Goal: Task Accomplishment & Management: Manage account settings

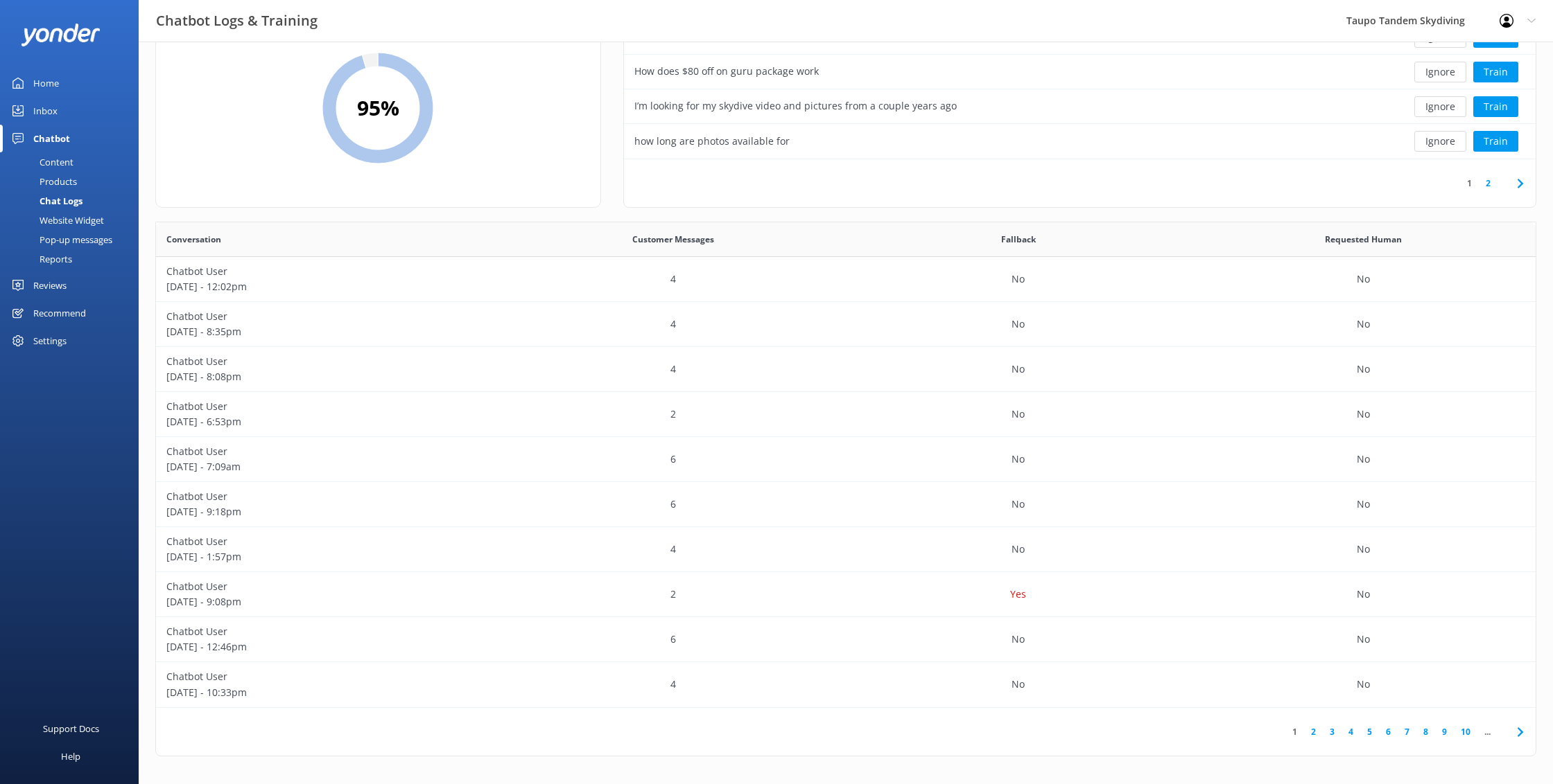
scroll to position [78, 0]
click at [78, 240] on div "Pop-up messages" at bounding box center [60, 239] width 104 height 20
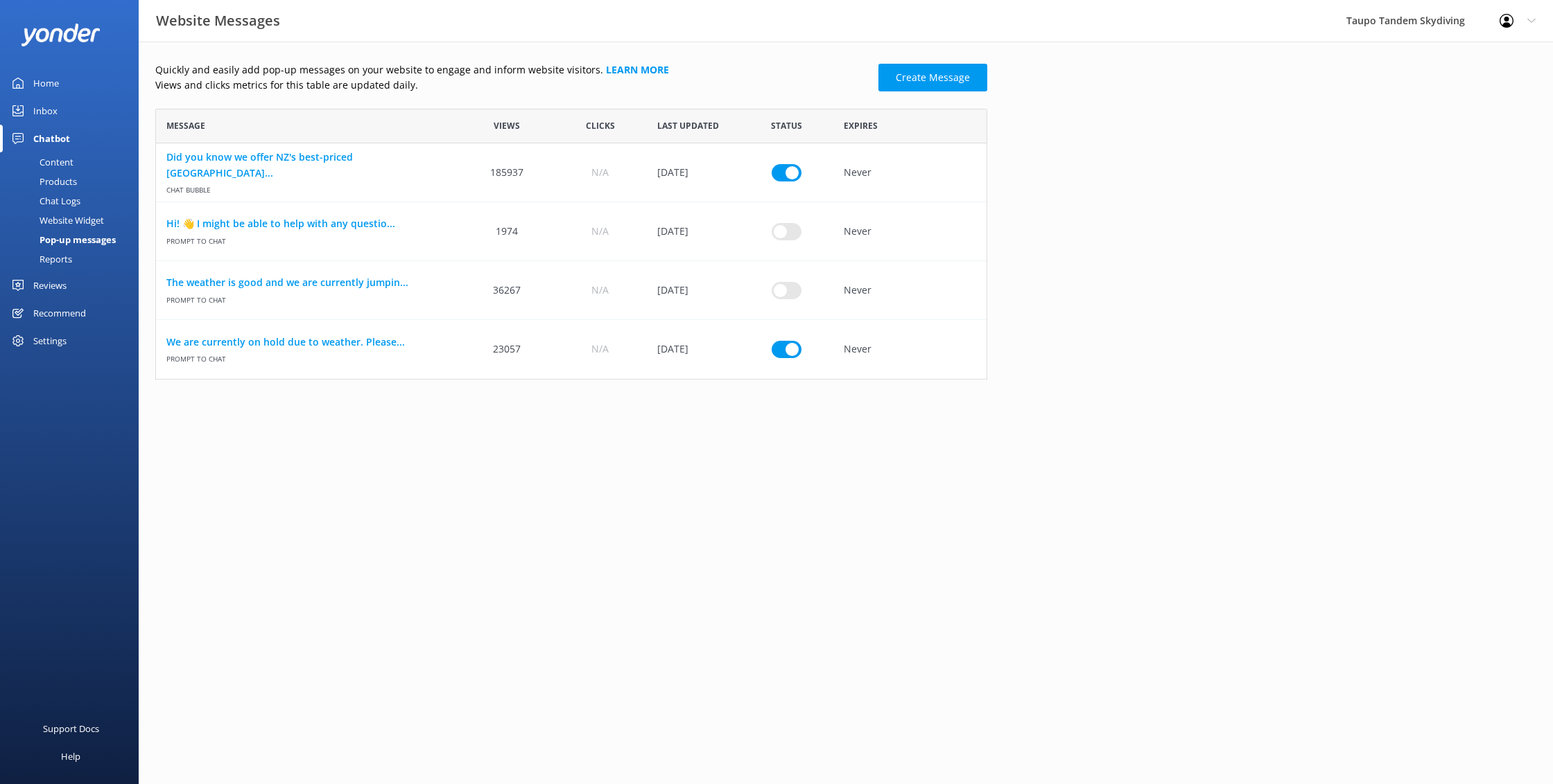
scroll to position [1, 1]
click at [378, 342] on link "We are currently on hold due to weather. Please..." at bounding box center [308, 342] width 283 height 15
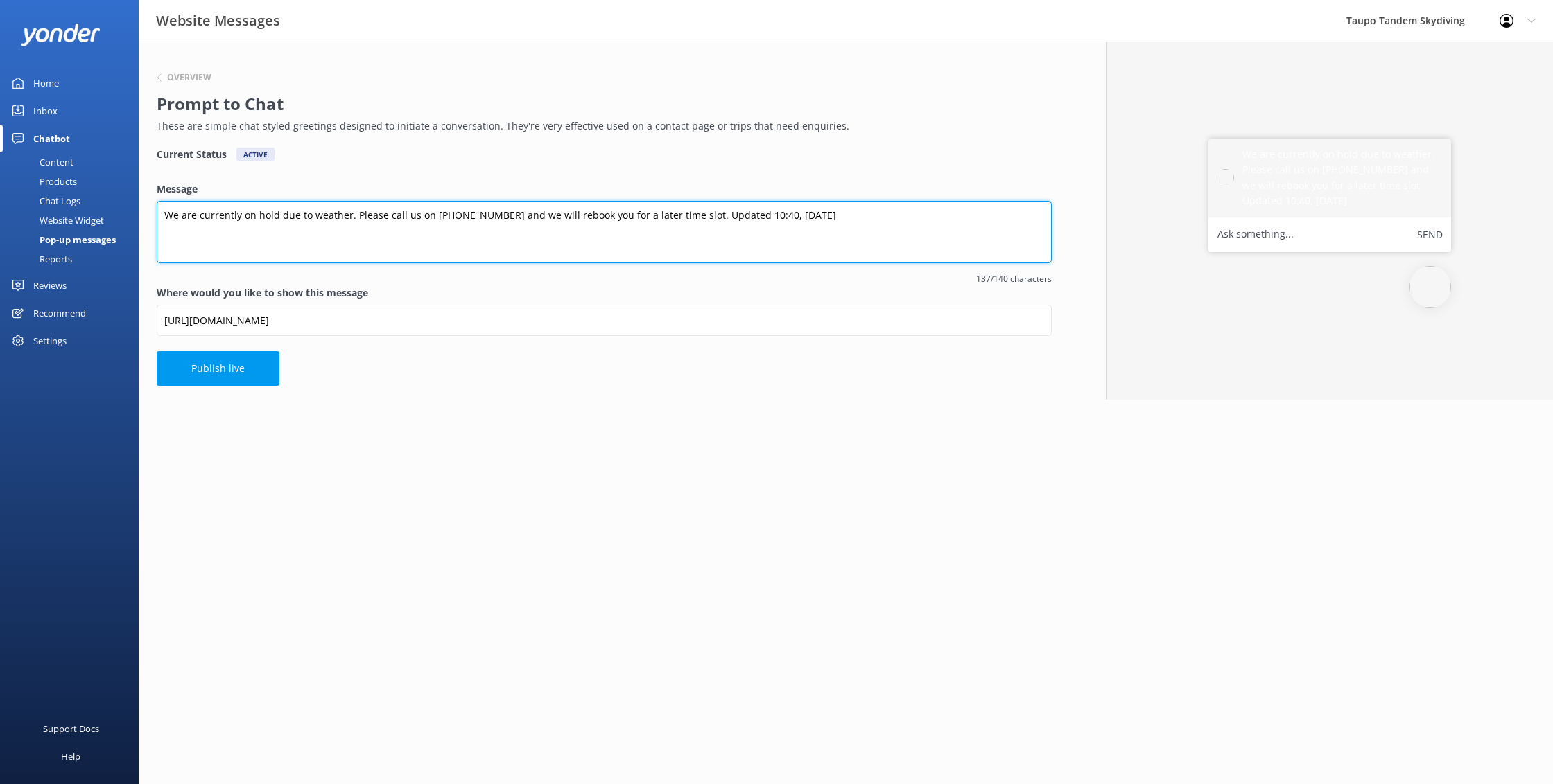
click at [735, 218] on textarea "We are currently on hold due to weather. Please call us on [PHONE_NUMBER] and w…" at bounding box center [604, 232] width 895 height 63
click at [451, 217] on textarea "We are currently on hold due to weather. Please call us on [PHONE_NUMBER] and w…" at bounding box center [604, 232] width 895 height 63
click at [472, 215] on textarea "We are currently on hold due to weather. Please call us on [PHONE_NUMBER] and w…" at bounding box center [604, 232] width 895 height 63
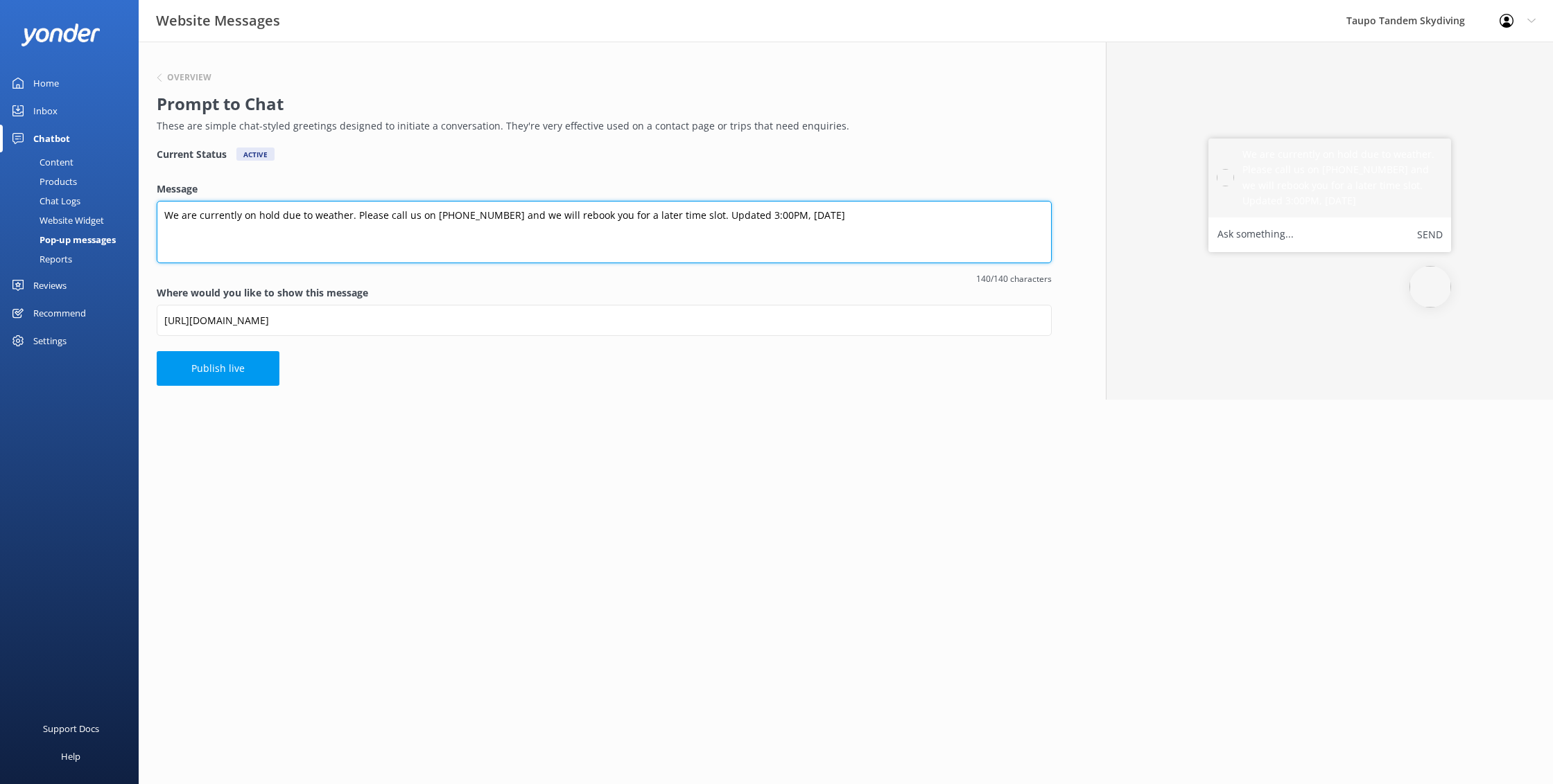
click at [767, 219] on textarea "We are currently on hold due to weather. Please call us on [PHONE_NUMBER] and w…" at bounding box center [604, 232] width 895 height 63
click at [818, 219] on textarea "We are currently on hold due to weather. Please call us on [PHONE_NUMBER] and w…" at bounding box center [604, 232] width 895 height 63
type textarea "We are currently on hold due to weather. Please call us on [PHONE_NUMBER] and w…"
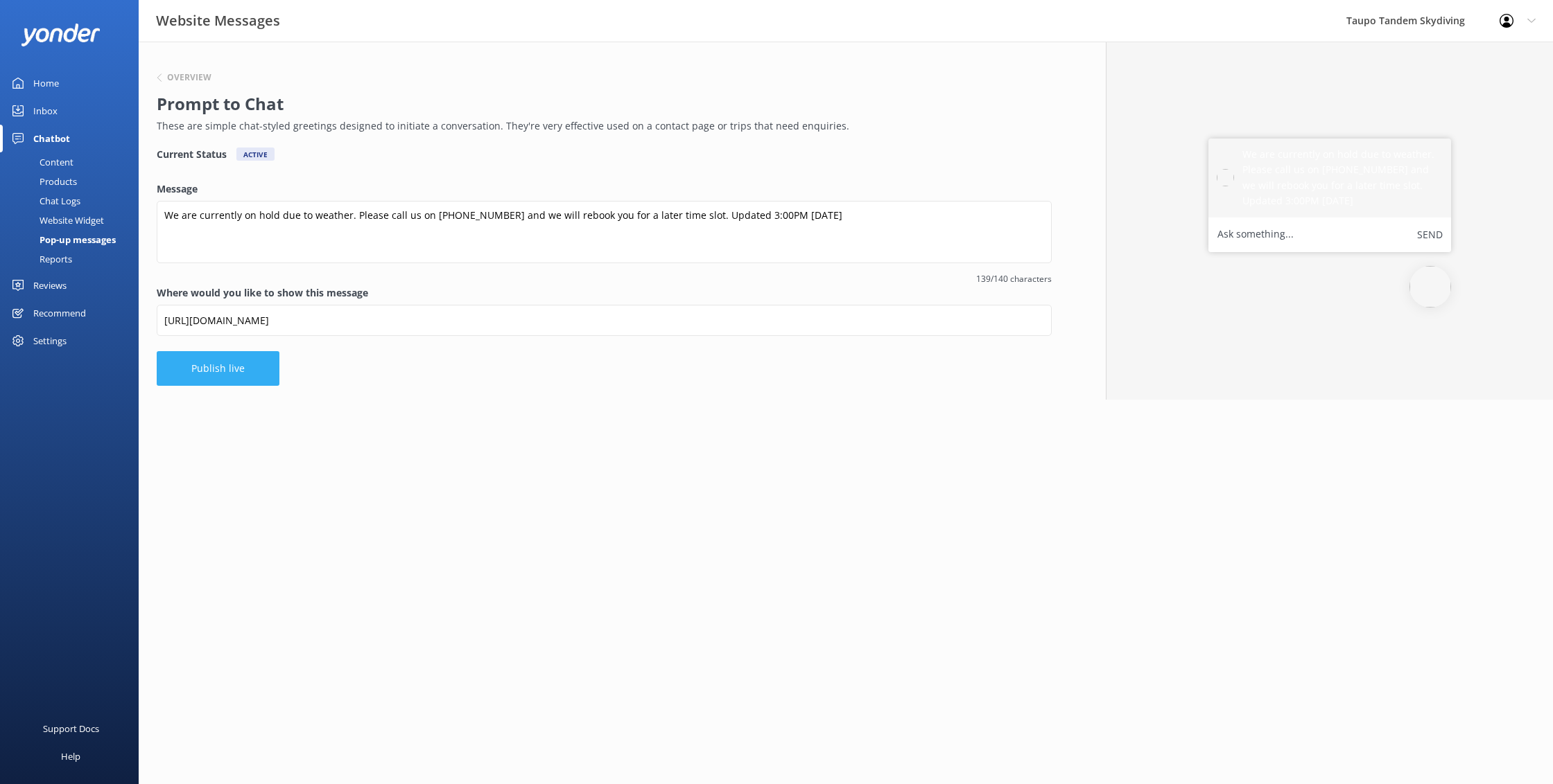
click at [240, 377] on button "Publish live" at bounding box center [218, 368] width 123 height 35
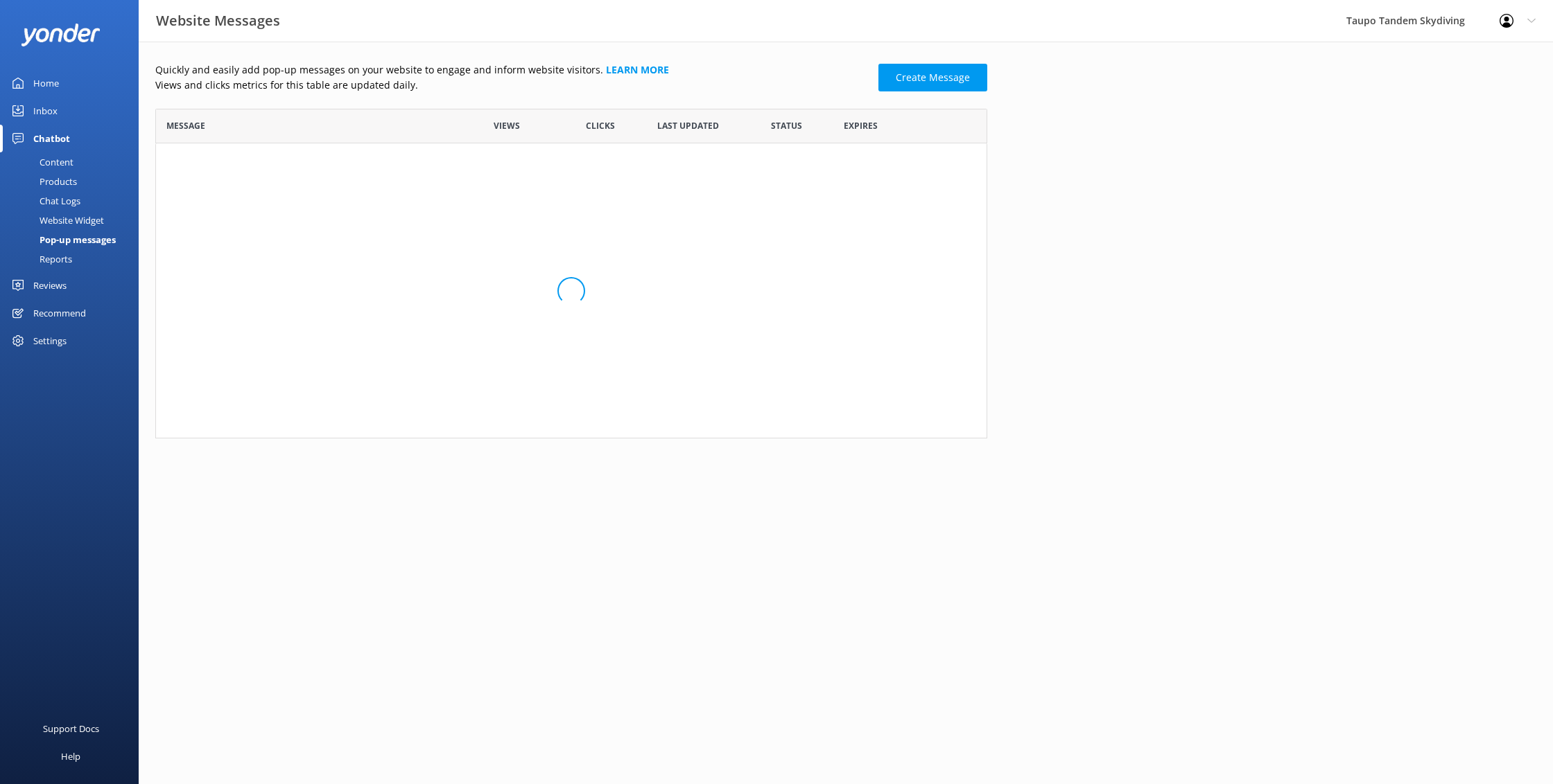
scroll to position [271, 832]
